Goal: Obtain resource: Download file/media

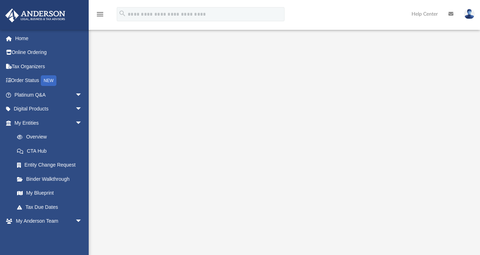
scroll to position [57, 0]
click at [53, 125] on link "My Entities arrow_drop_down" at bounding box center [49, 123] width 88 height 14
click at [56, 138] on link "Overview" at bounding box center [51, 137] width 83 height 14
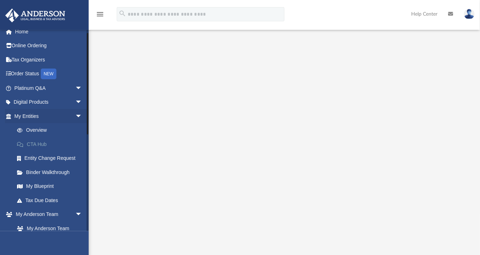
scroll to position [0, 0]
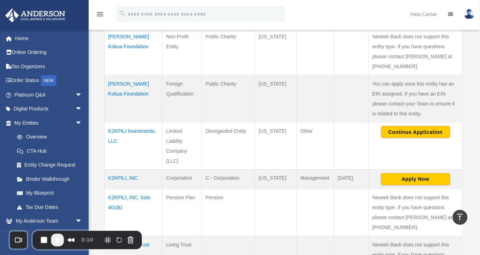
scroll to position [255, 0]
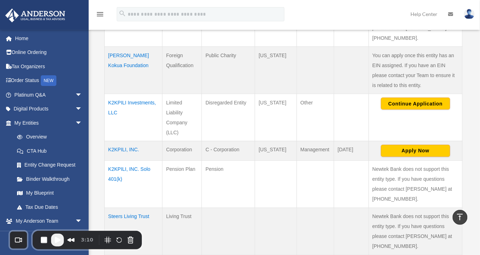
click at [121, 141] on td "K2KPILI, INC." at bounding box center [134, 151] width 58 height 20
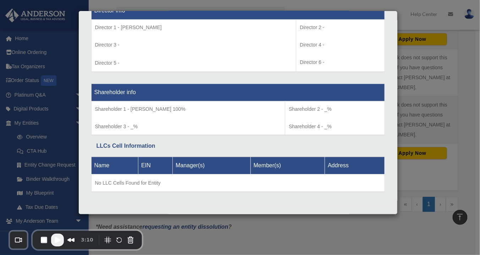
scroll to position [369, 0]
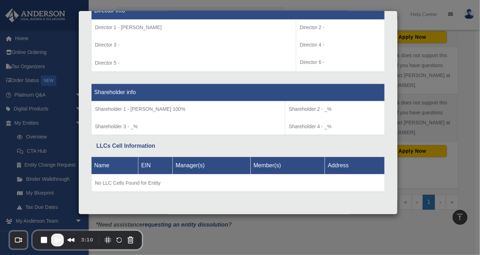
click at [404, 222] on div "Details × Articles Sent Organizational Date" at bounding box center [240, 127] width 480 height 255
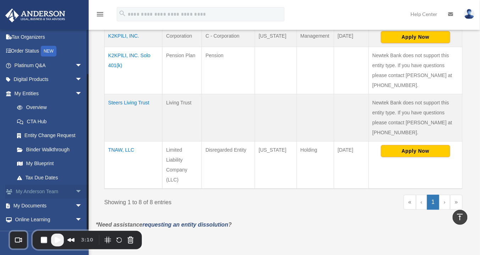
scroll to position [54, 0]
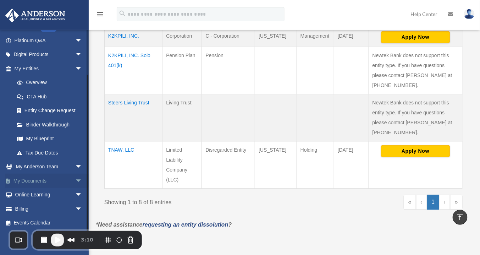
click at [44, 177] on link "My Documents arrow_drop_down" at bounding box center [49, 180] width 88 height 14
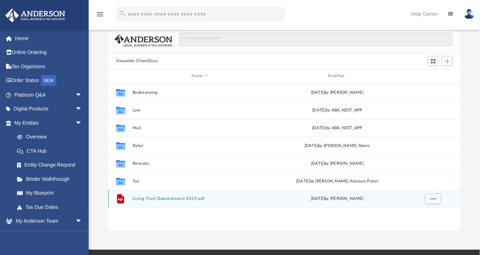
scroll to position [85, 0]
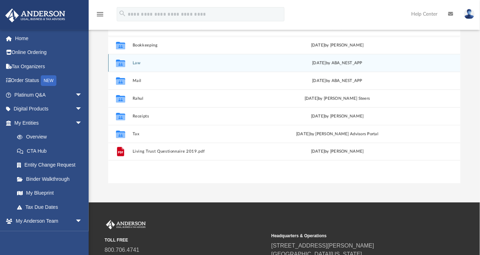
click at [121, 63] on icon "grid" at bounding box center [120, 62] width 9 height 7
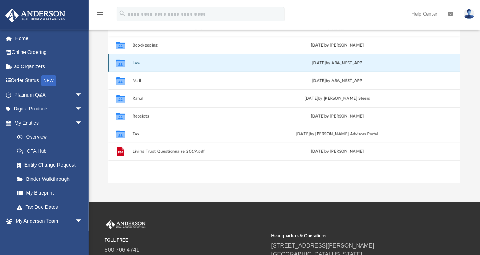
click at [135, 60] on div "Collaborated Folder Law Wed Jul 9 2025 by ABA_NEST_APP" at bounding box center [284, 63] width 352 height 18
click at [136, 64] on button "Law" at bounding box center [200, 63] width 134 height 5
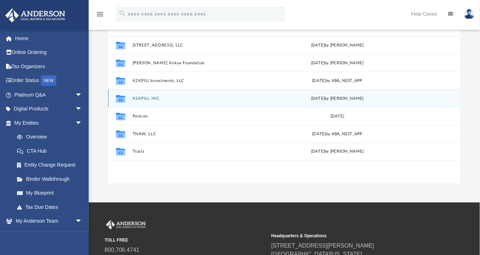
click at [145, 97] on button "K2KPILI, INC." at bounding box center [200, 98] width 134 height 5
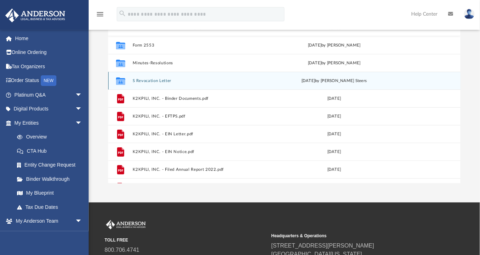
click at [155, 77] on div "Collaborated Folder S Revocation Letter Fri Sep 6 2024 by Ana-Maria Contis Stee…" at bounding box center [284, 81] width 352 height 18
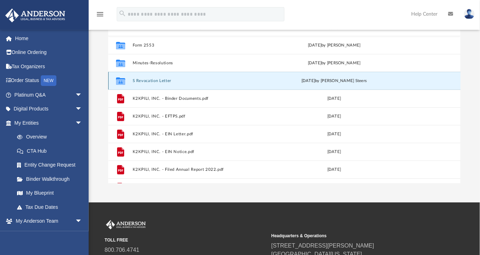
click at [155, 78] on button "S Revocation Letter" at bounding box center [199, 80] width 132 height 5
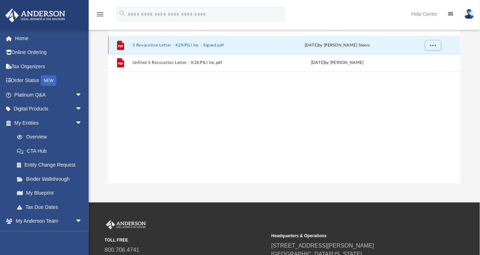
click at [158, 46] on button "S Revocation Letter - K2KPILI Inc - Signed.pdf" at bounding box center [200, 45] width 134 height 5
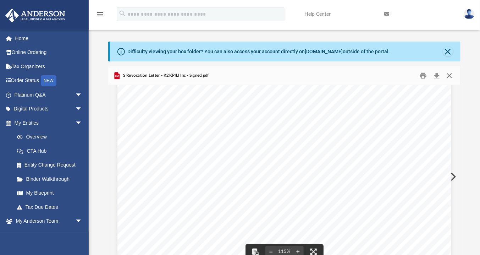
click at [446, 75] on button "Close" at bounding box center [449, 75] width 13 height 11
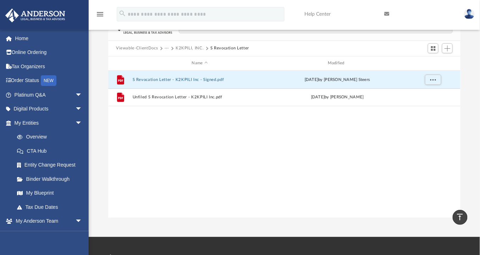
scroll to position [0, 0]
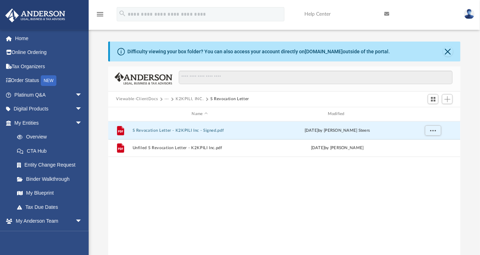
click at [184, 98] on button "K2KPILI, INC." at bounding box center [190, 99] width 28 height 6
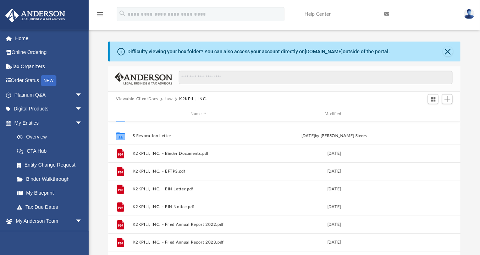
scroll to position [66, 0]
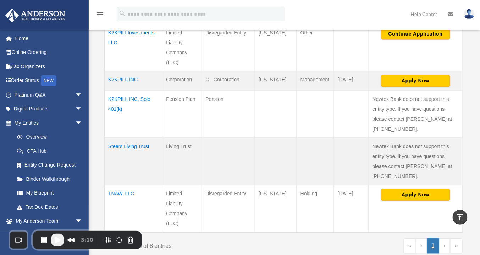
scroll to position [284, 0]
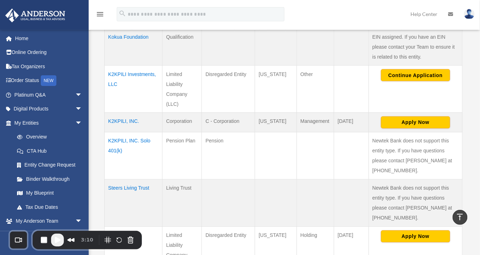
click at [121, 113] on td "K2KPILI, INC." at bounding box center [134, 123] width 58 height 20
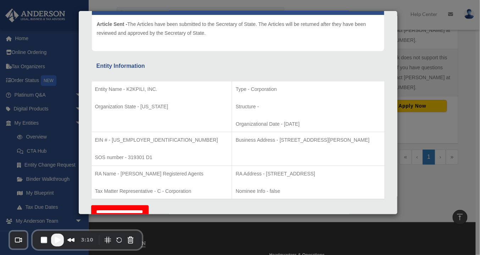
scroll to position [426, 0]
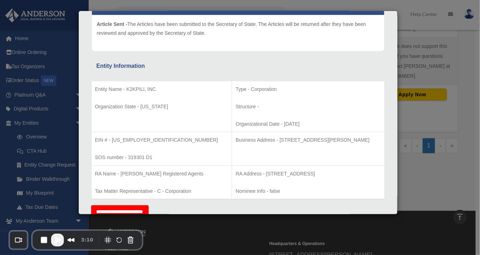
click at [408, 160] on div "Details × Articles Sent Organizational Date" at bounding box center [240, 127] width 480 height 255
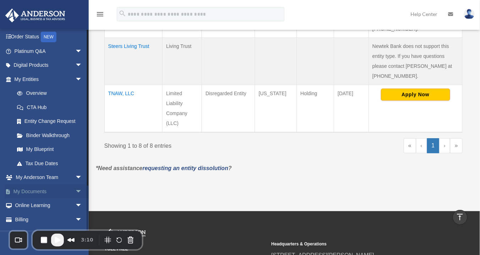
scroll to position [54, 0]
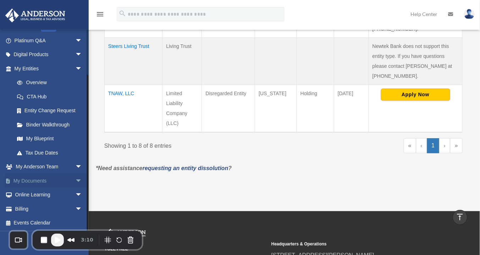
click at [50, 183] on link "My Documents arrow_drop_down" at bounding box center [49, 180] width 88 height 14
click at [76, 178] on span "arrow_drop_down" at bounding box center [82, 180] width 14 height 15
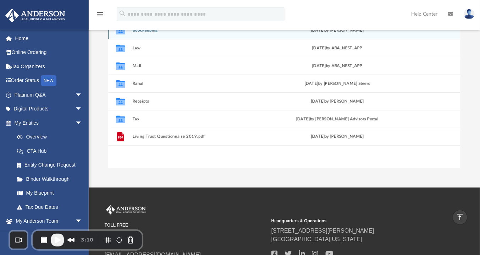
scroll to position [28, 0]
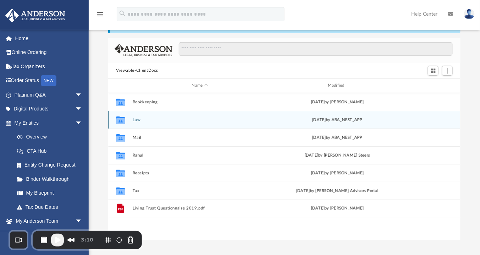
click at [148, 123] on div "Collaborated Folder Law Wed Jul 9 2025 by ABA_NEST_APP" at bounding box center [284, 120] width 352 height 18
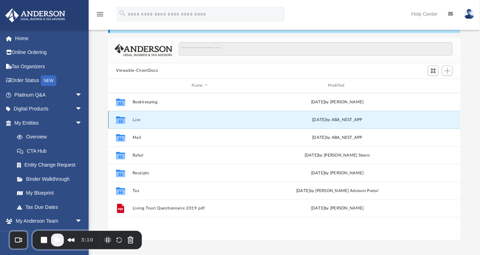
click at [140, 121] on button "Law" at bounding box center [200, 119] width 134 height 5
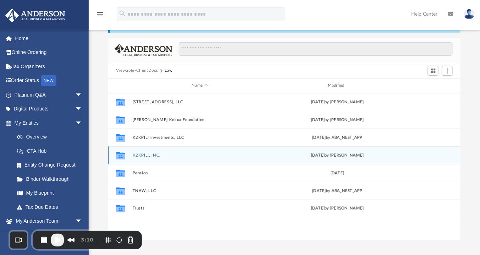
click at [158, 153] on button "K2KPILI, INC." at bounding box center [200, 155] width 134 height 5
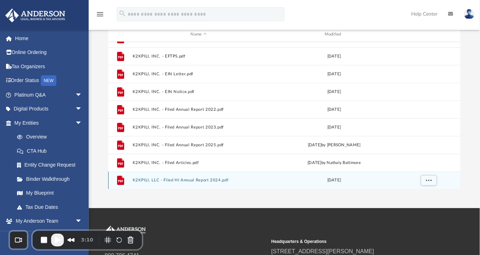
scroll to position [85, 0]
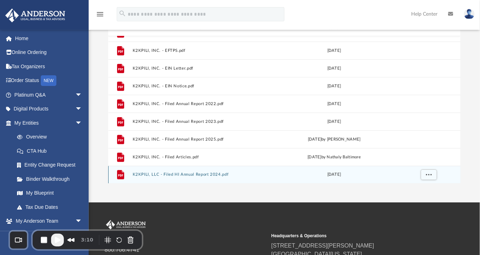
click at [199, 172] on button "K2KPILI, LLC - Filed HI Annual Report 2024.pdf" at bounding box center [199, 174] width 132 height 5
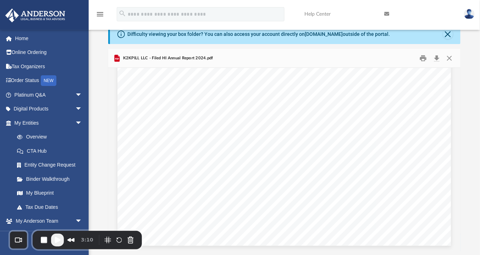
scroll to position [0, 0]
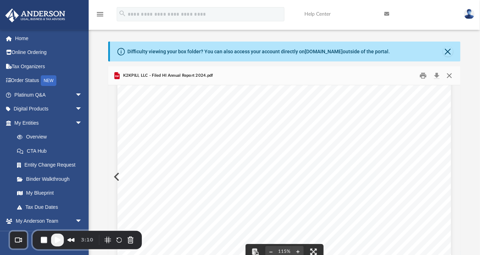
click at [450, 76] on button "Close" at bounding box center [449, 75] width 13 height 11
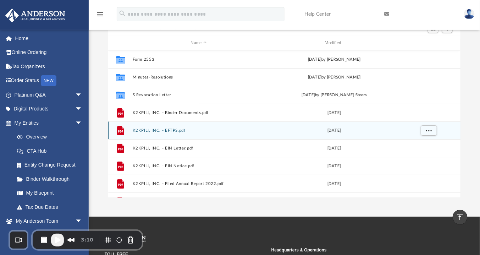
scroll to position [70, 0]
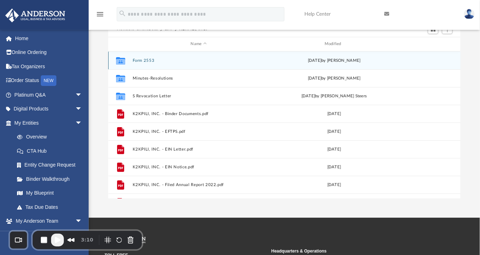
click at [148, 61] on button "Form 2553" at bounding box center [199, 60] width 132 height 5
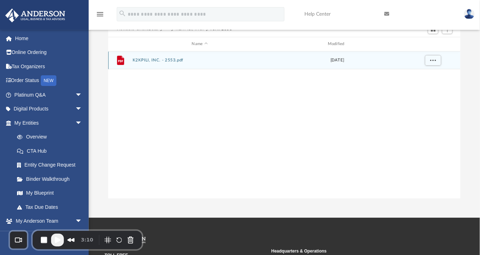
click at [148, 61] on button "K2KPILI, INC. - 2553.pdf" at bounding box center [200, 60] width 134 height 5
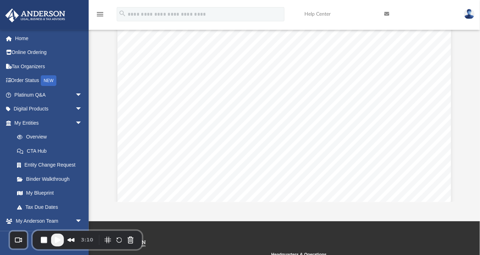
scroll to position [1417, 0]
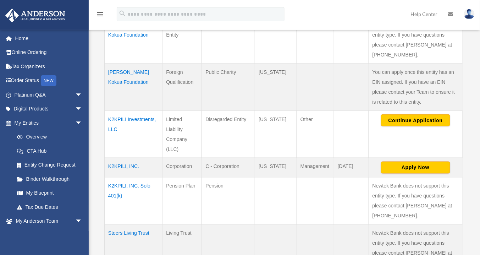
scroll to position [239, 0]
click at [121, 158] on td "K2KPILI, INC." at bounding box center [134, 168] width 58 height 20
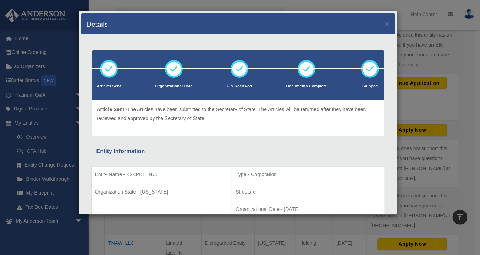
scroll to position [211, 0]
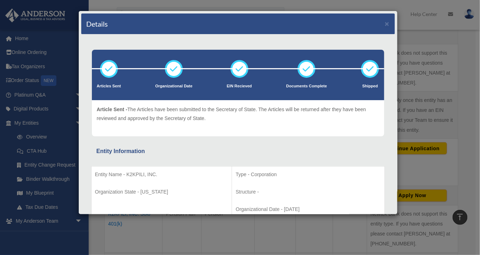
click at [473, 175] on div "Details × Articles Sent Organizational Date" at bounding box center [240, 127] width 480 height 255
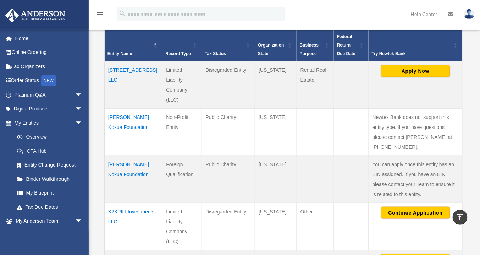
scroll to position [154, 0]
